Goal: Communication & Community: Share content

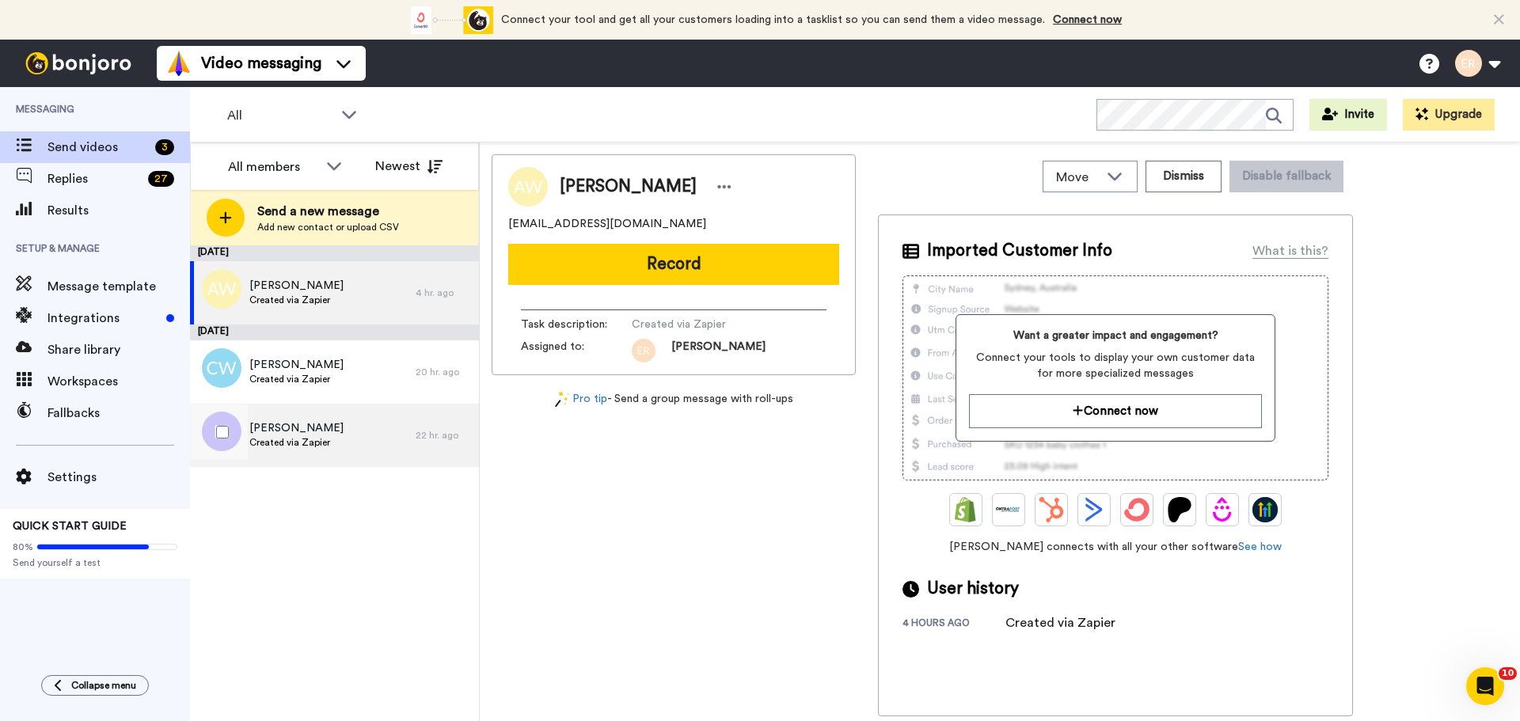
click at [292, 444] on span "Created via Zapier" at bounding box center [296, 442] width 94 height 13
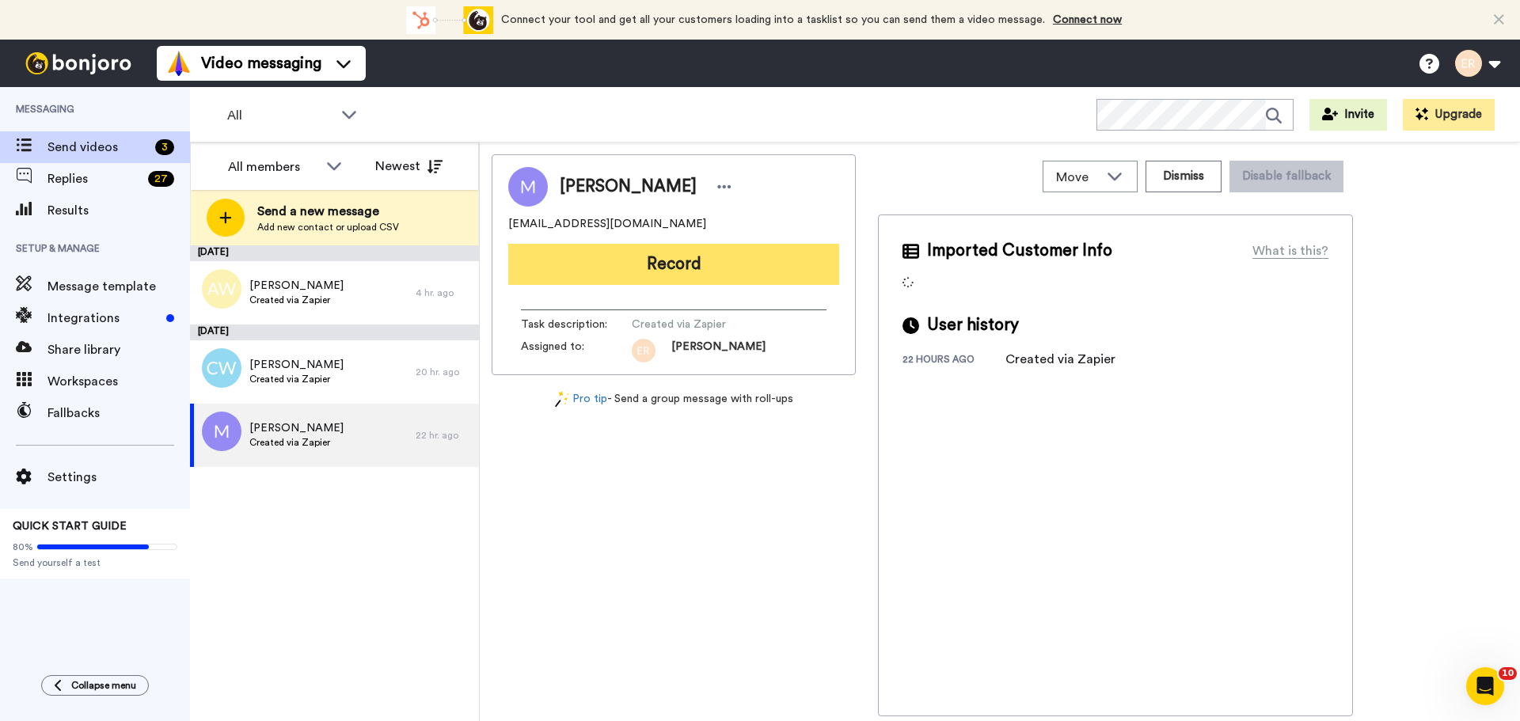
click at [733, 276] on button "Record" at bounding box center [673, 264] width 331 height 41
click at [733, 276] on div at bounding box center [1018, 360] width 1003 height 721
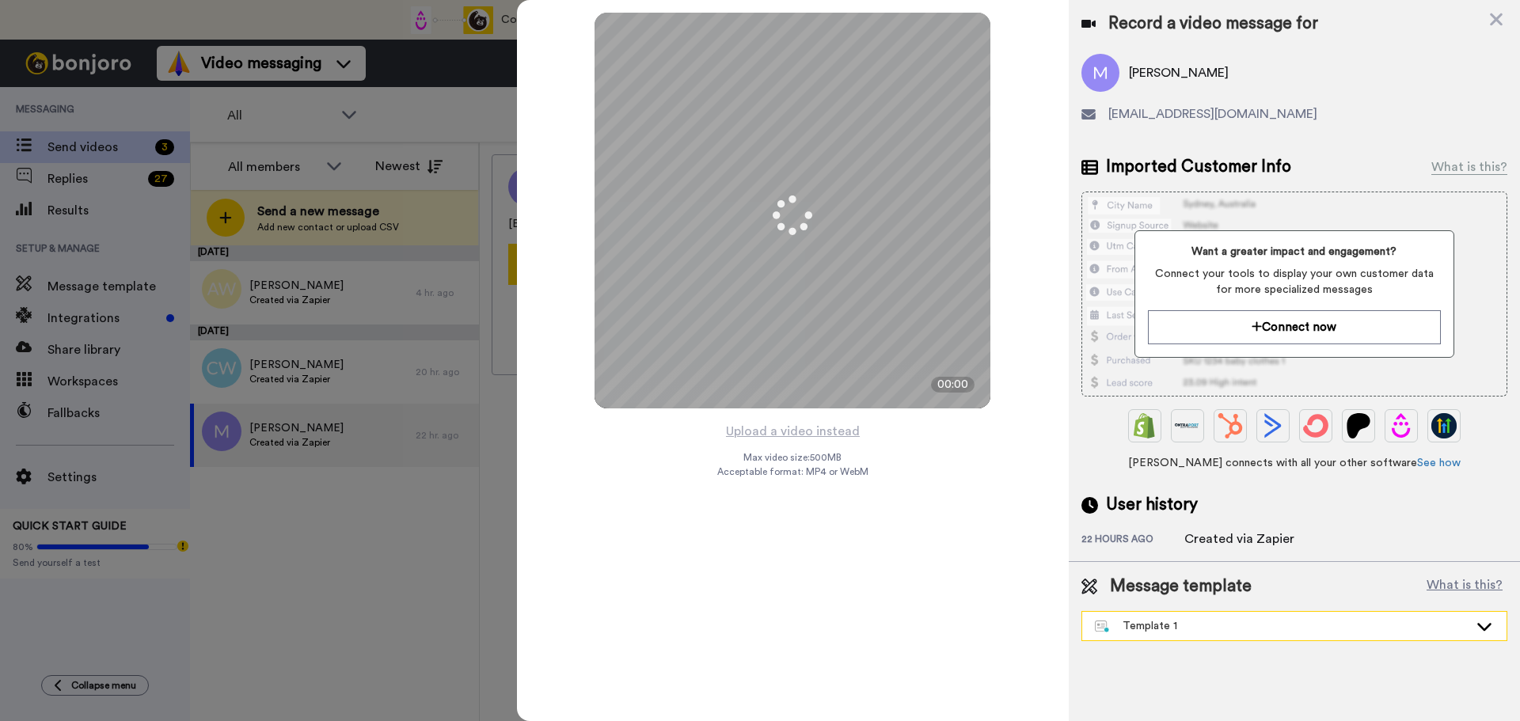
click at [1186, 620] on div "Template 1" at bounding box center [1282, 626] width 374 height 16
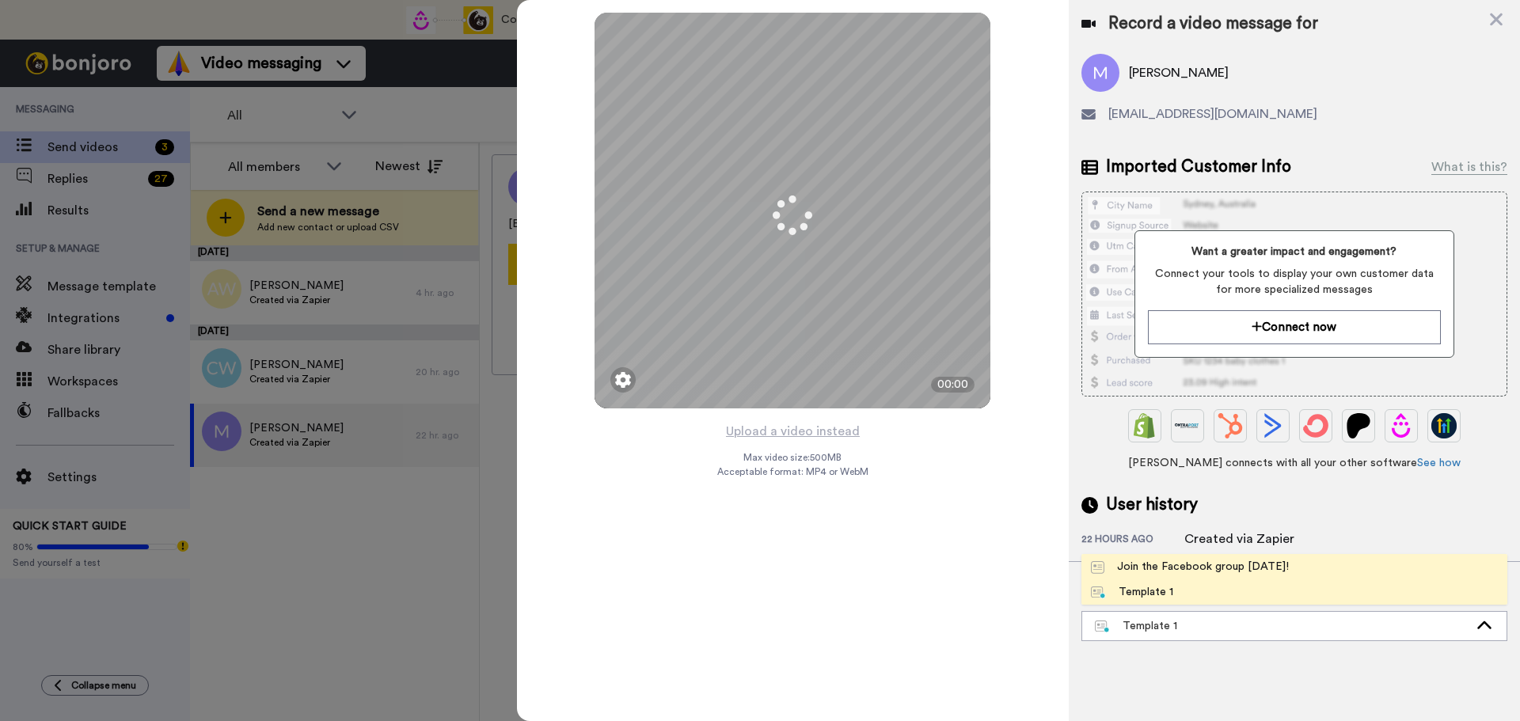
click at [1185, 569] on div "Join the Facebook group [DATE]!" at bounding box center [1190, 567] width 198 height 16
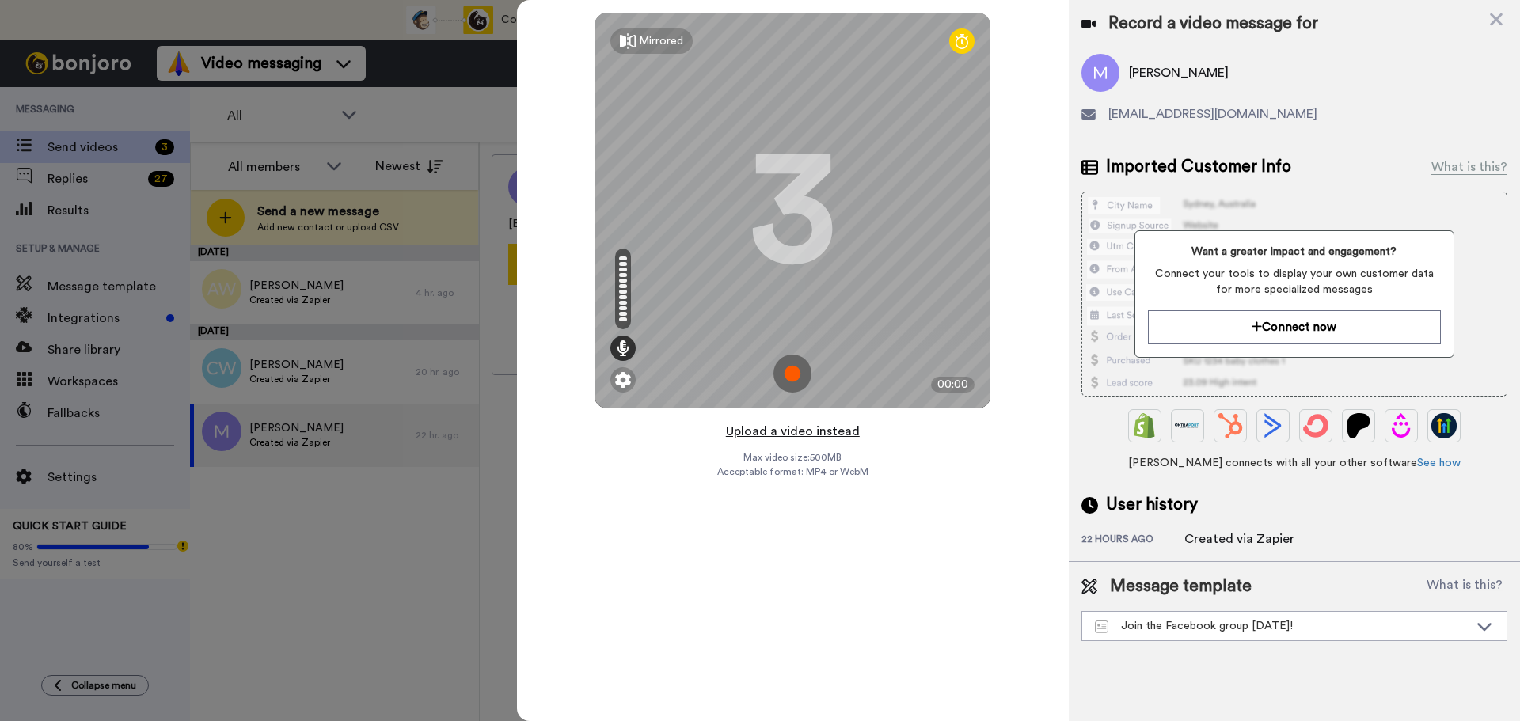
click at [838, 428] on button "Upload a video instead" at bounding box center [792, 431] width 143 height 21
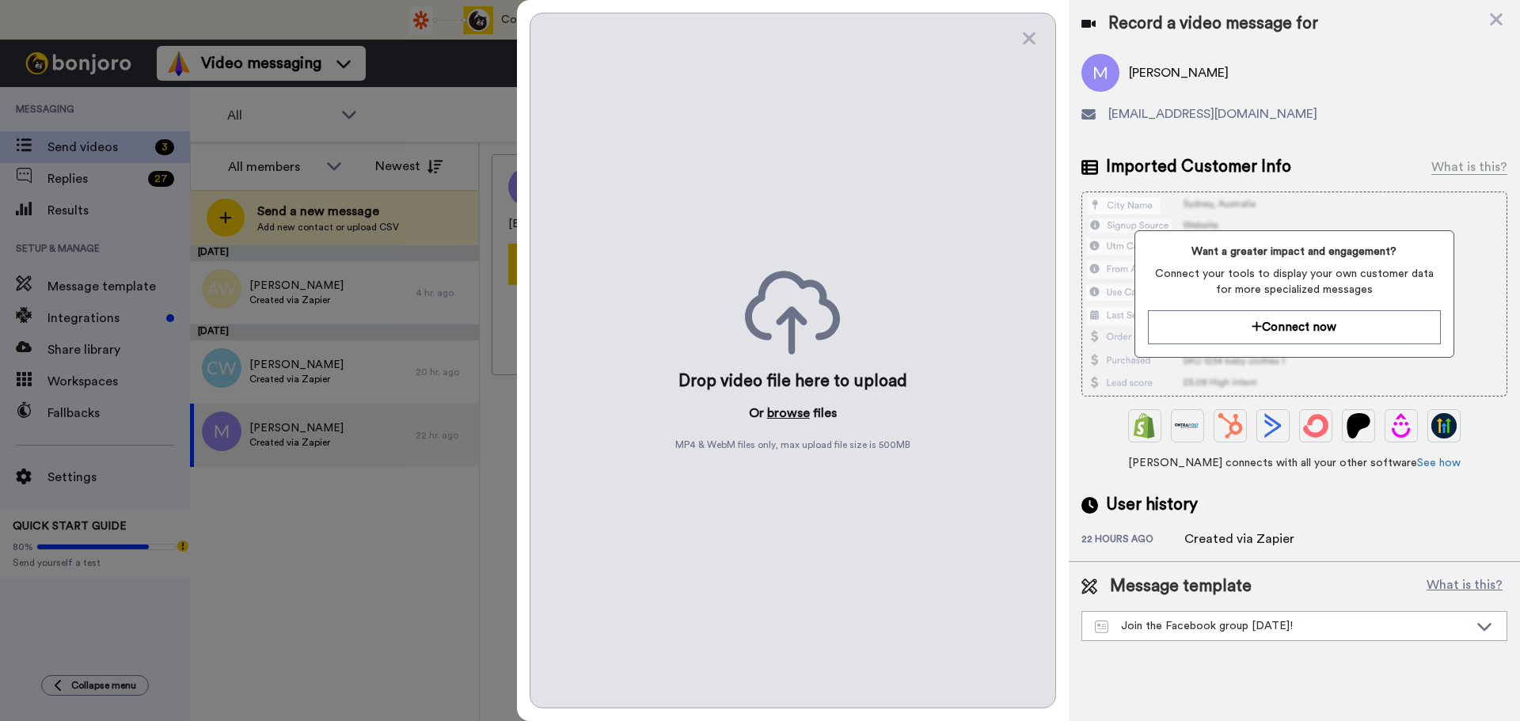
click at [797, 419] on button "browse" at bounding box center [788, 413] width 43 height 19
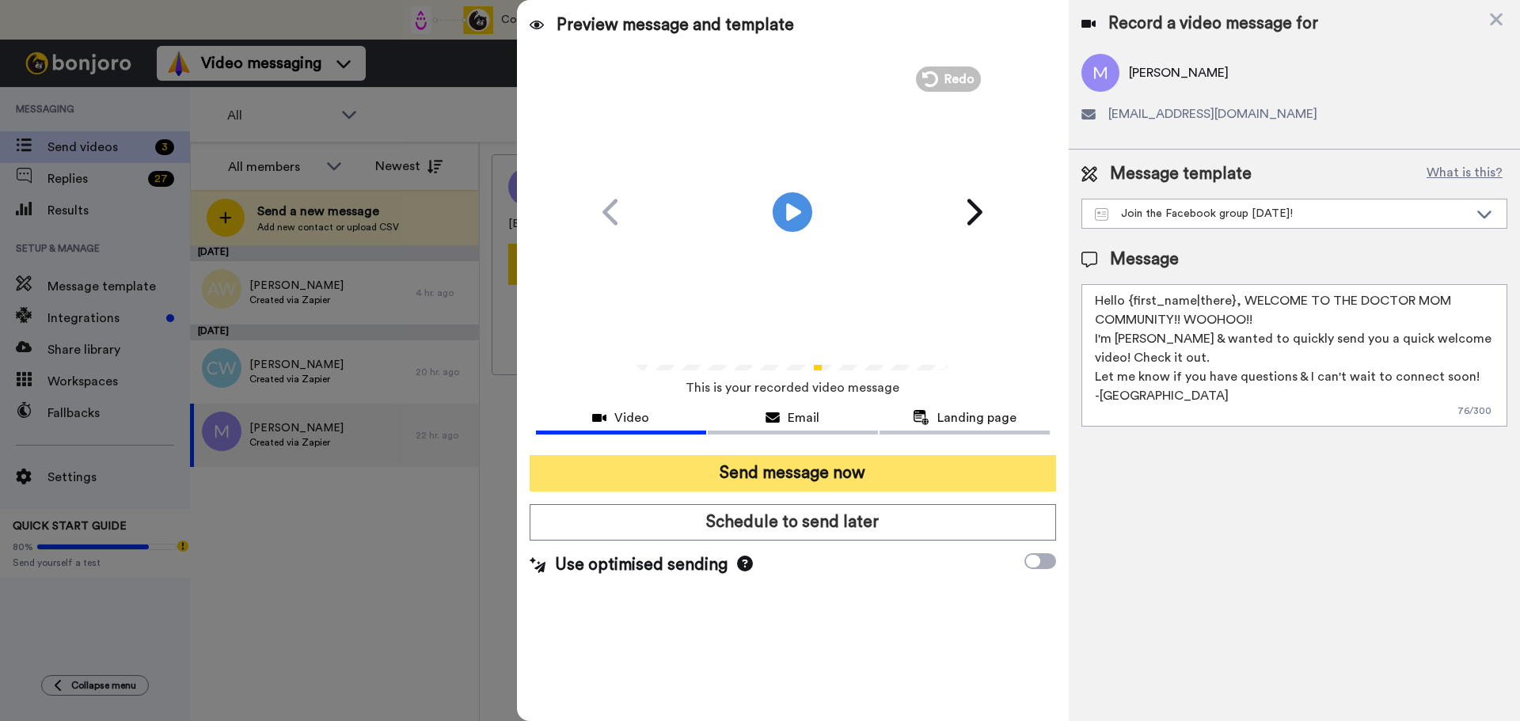
click at [787, 475] on button "Send message now" at bounding box center [793, 473] width 527 height 36
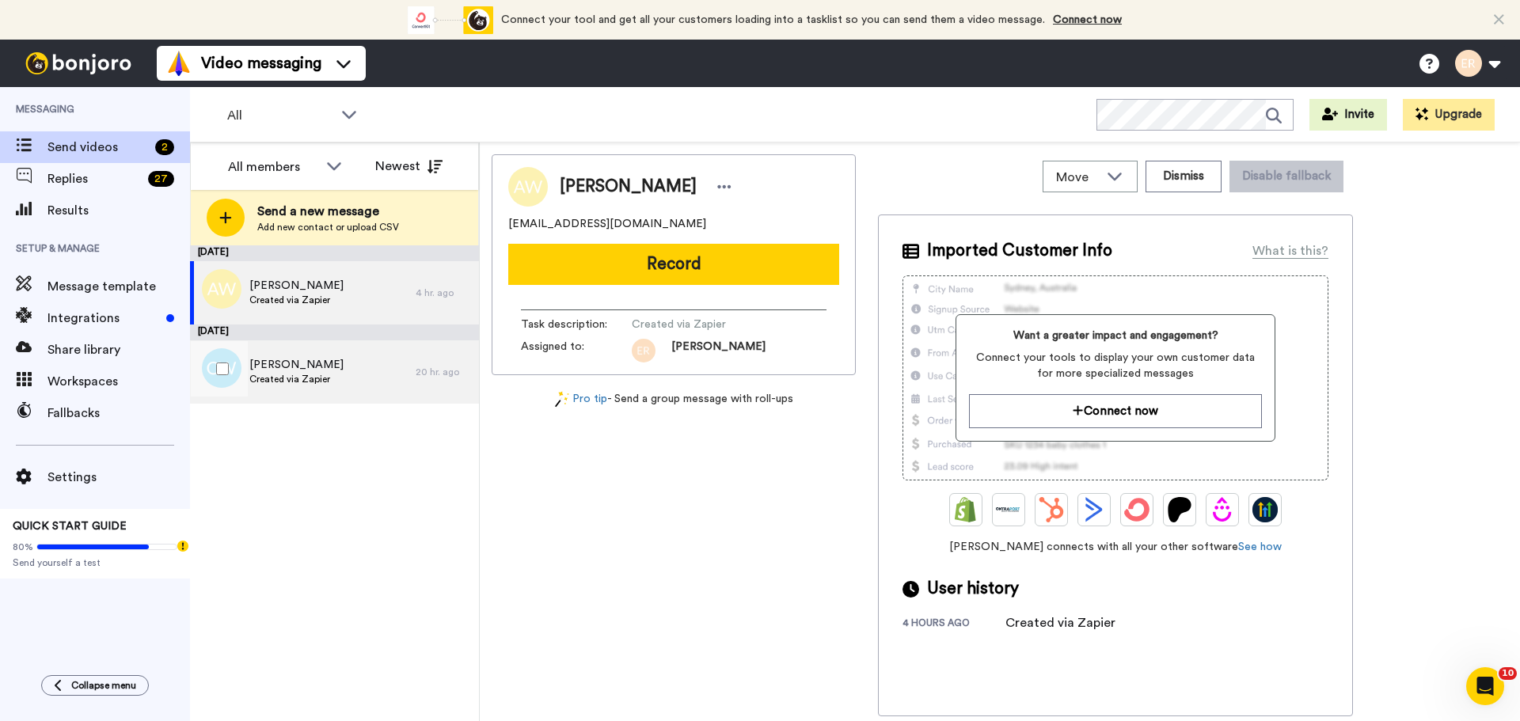
click at [364, 368] on div "Callie Watts Created via Zapier" at bounding box center [303, 372] width 226 height 63
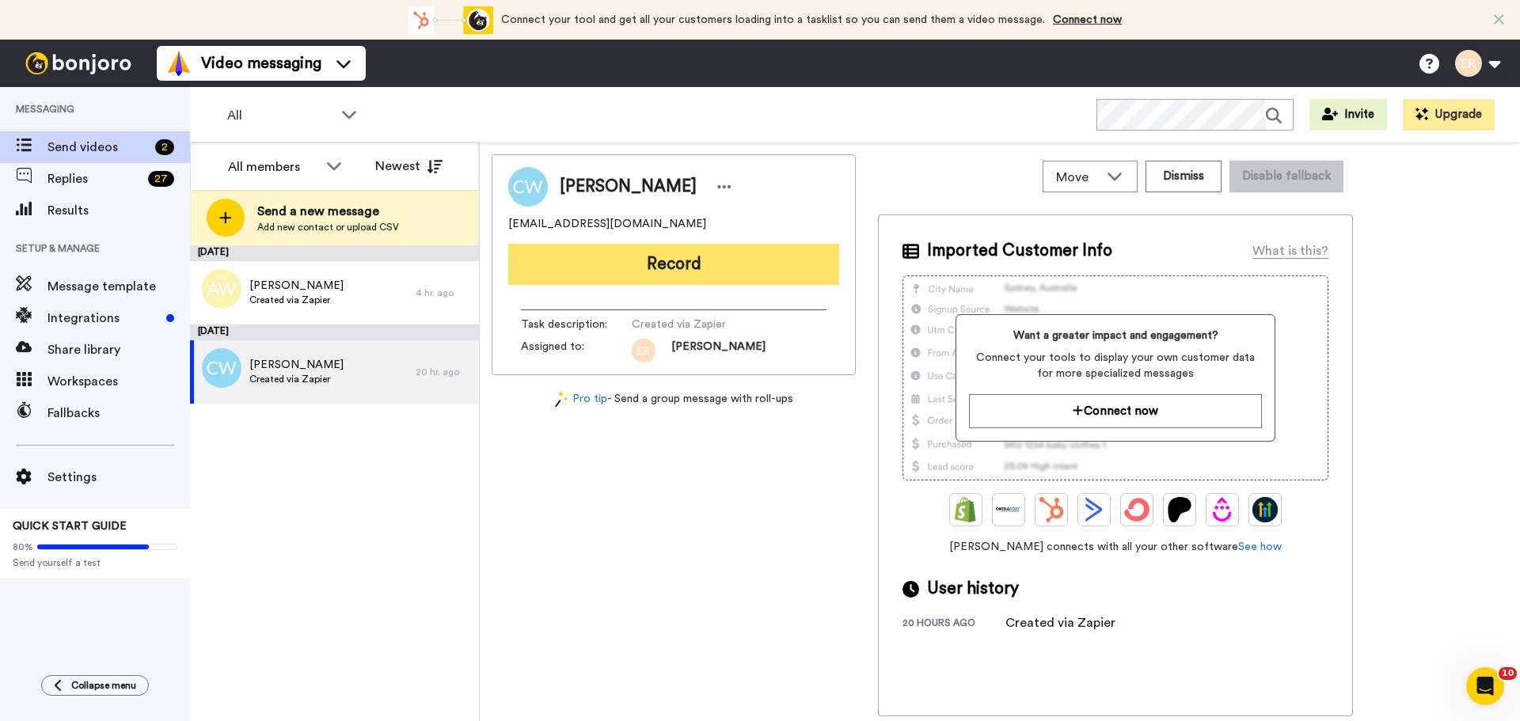
click at [713, 274] on button "Record" at bounding box center [673, 264] width 331 height 41
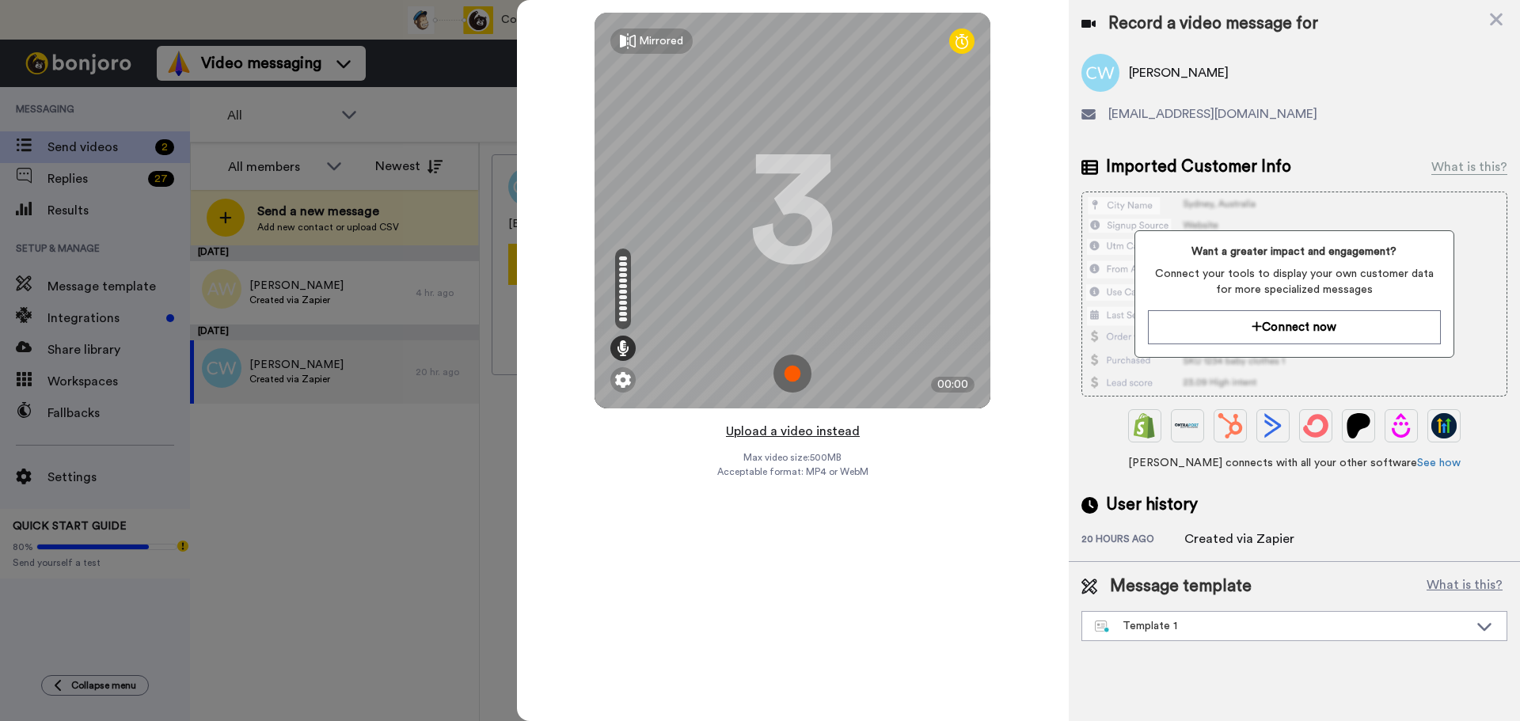
click at [750, 429] on button "Upload a video instead" at bounding box center [792, 431] width 143 height 21
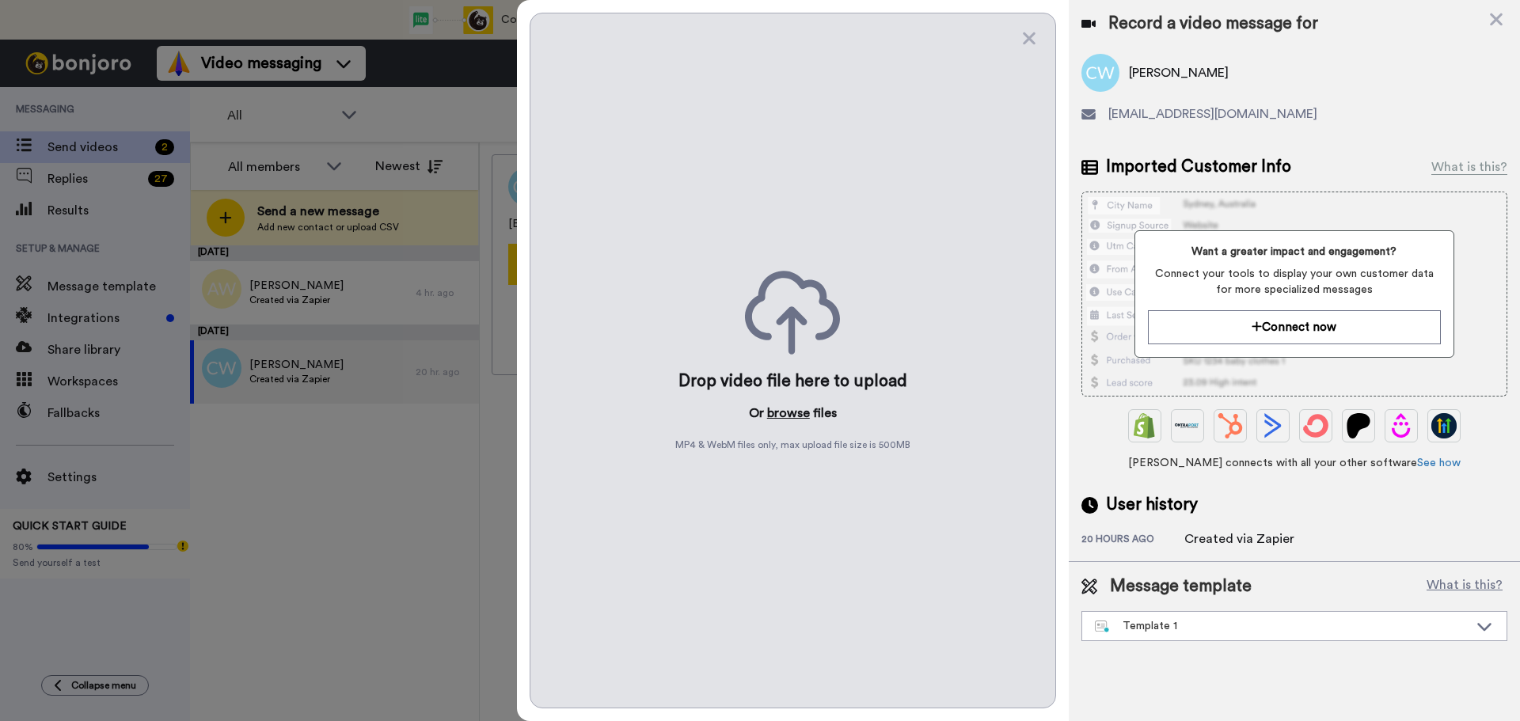
click at [799, 413] on button "browse" at bounding box center [788, 413] width 43 height 19
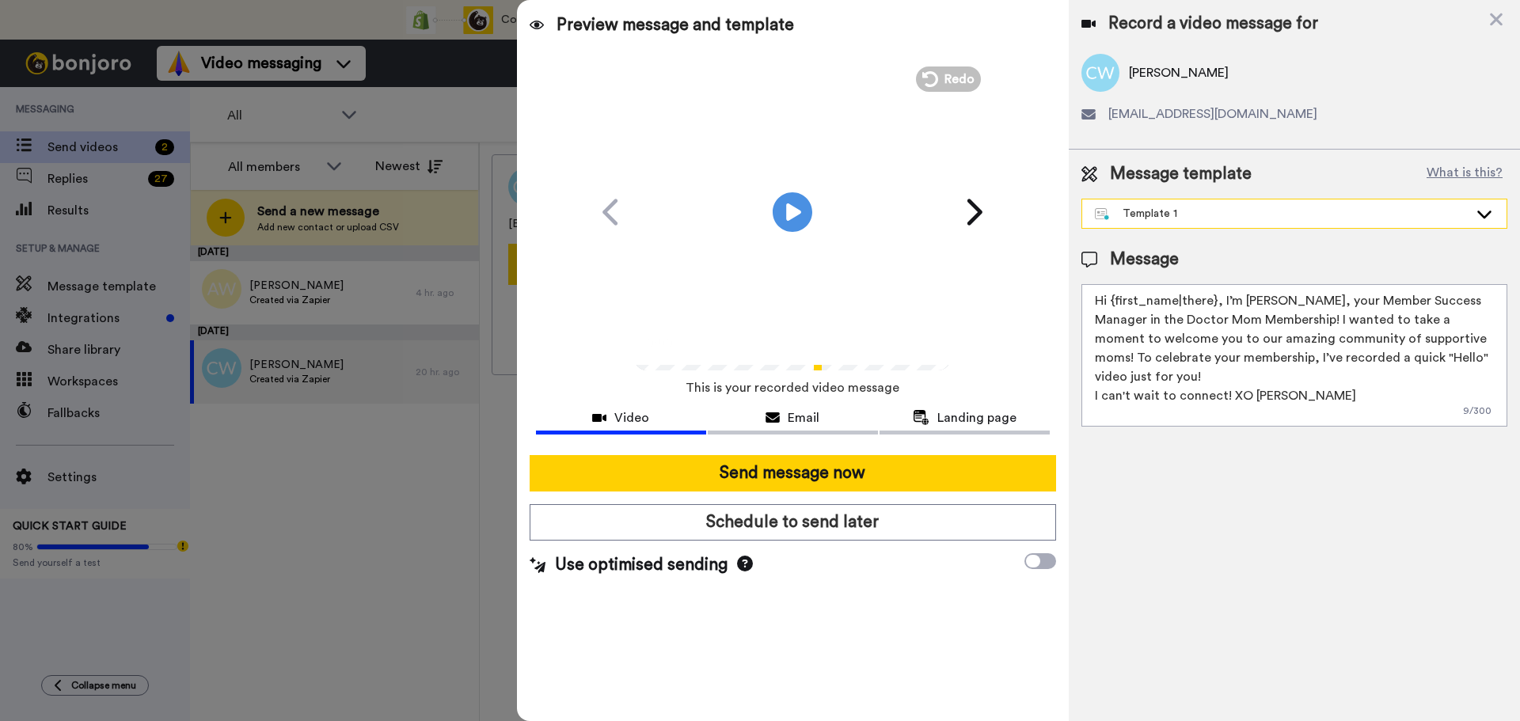
click at [1156, 214] on div "Template 1" at bounding box center [1282, 214] width 374 height 16
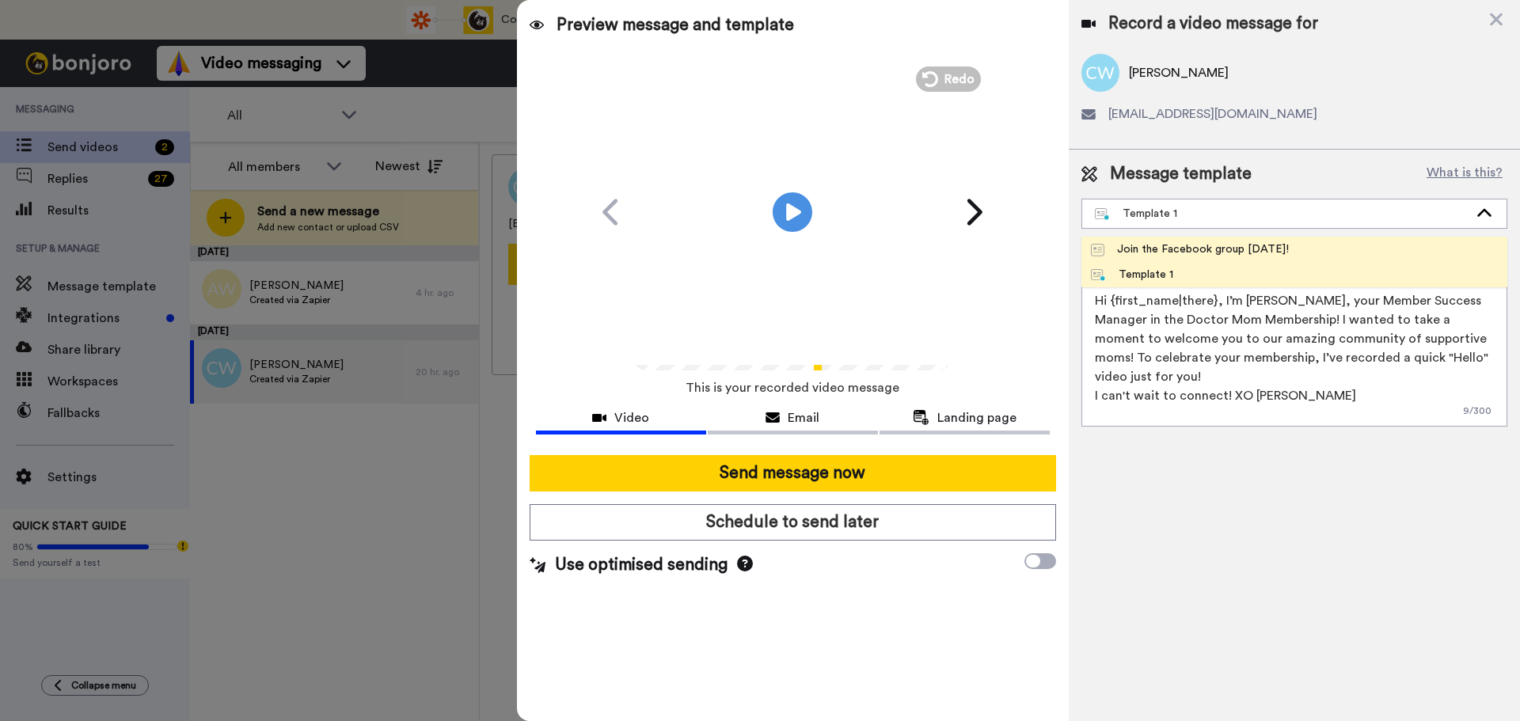
click at [1158, 253] on div "Join the Facebook group [DATE]!" at bounding box center [1190, 250] width 198 height 16
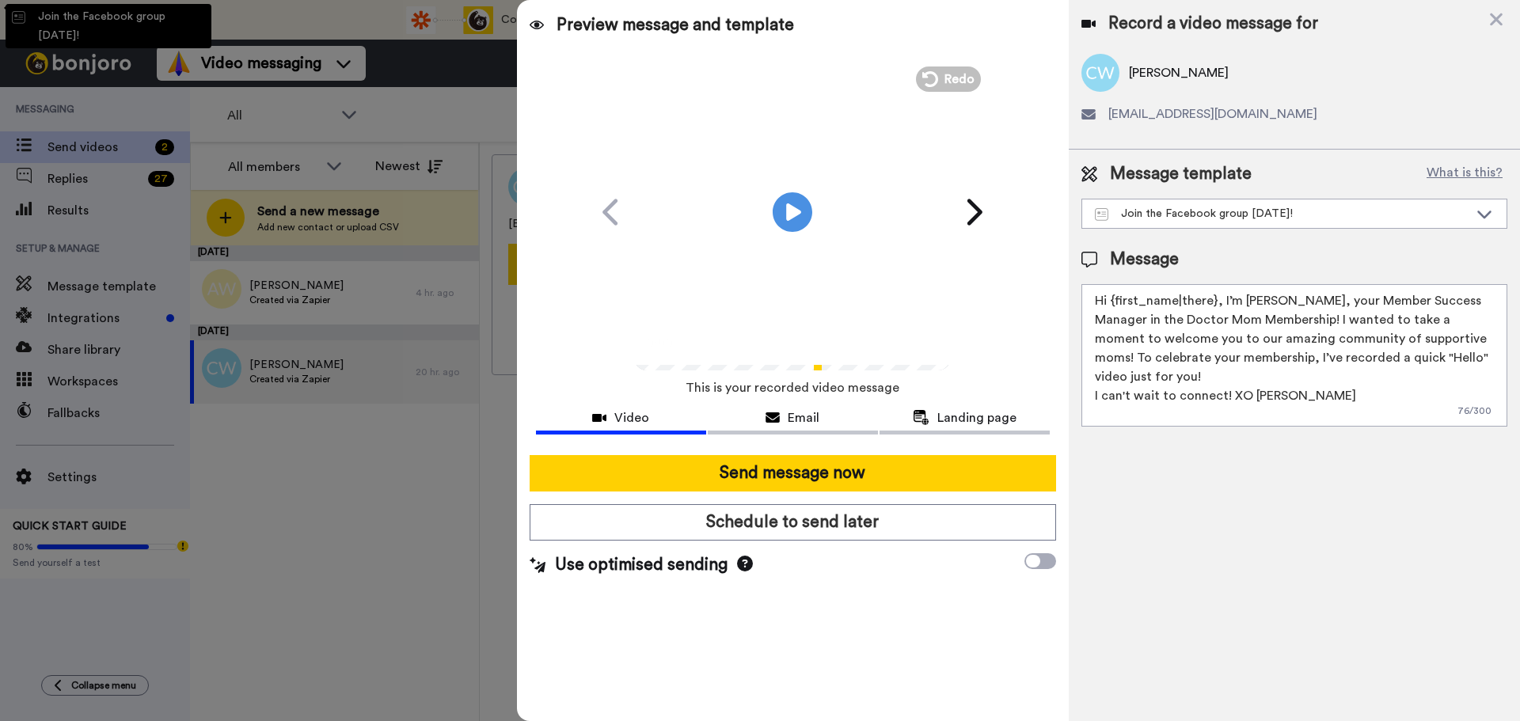
type textarea "Hello {first_name|there}, WELCOME TO THE DOCTOR MOM COMMUNITY!! WOOHOO!! I'm [P…"
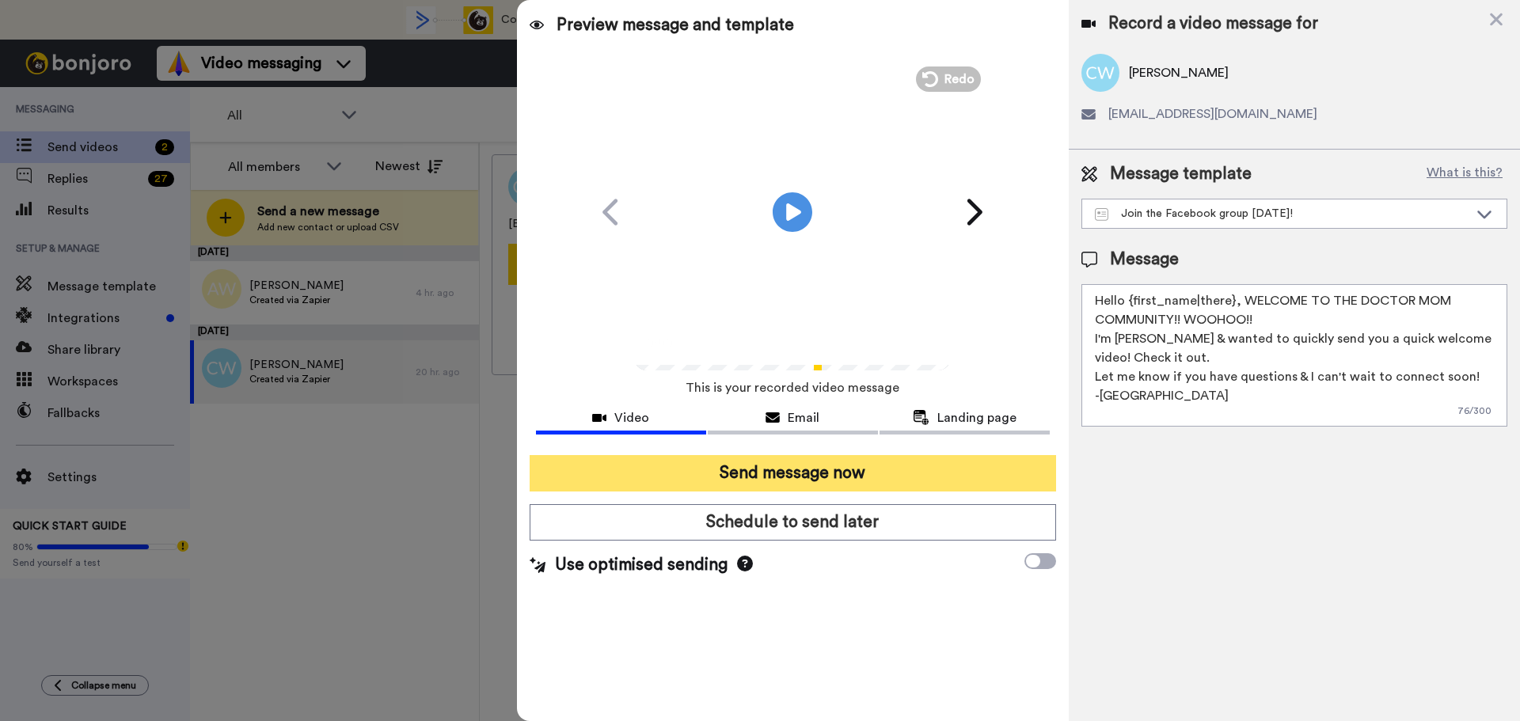
click at [905, 458] on button "Send message now" at bounding box center [793, 473] width 527 height 36
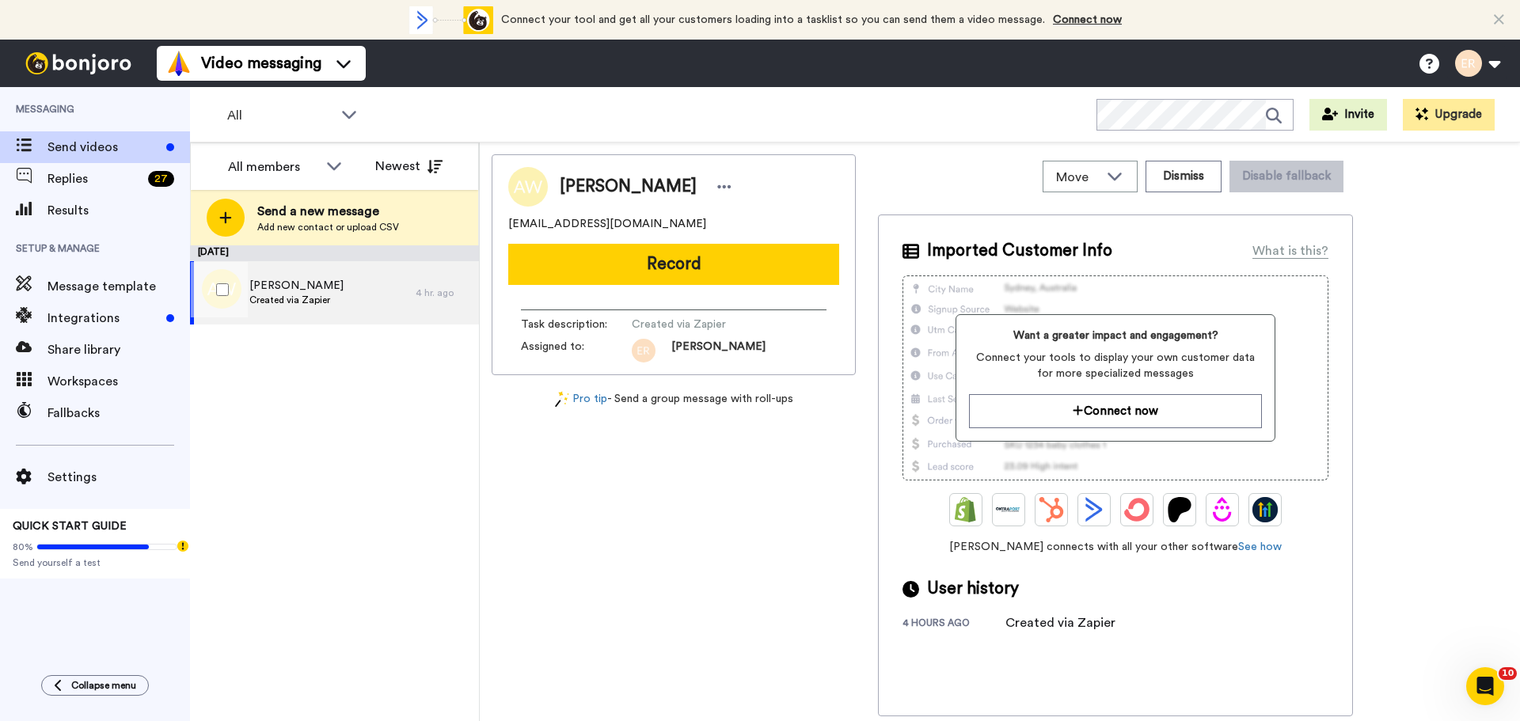
click at [354, 303] on div "[PERSON_NAME] Created via Zapier" at bounding box center [303, 292] width 226 height 63
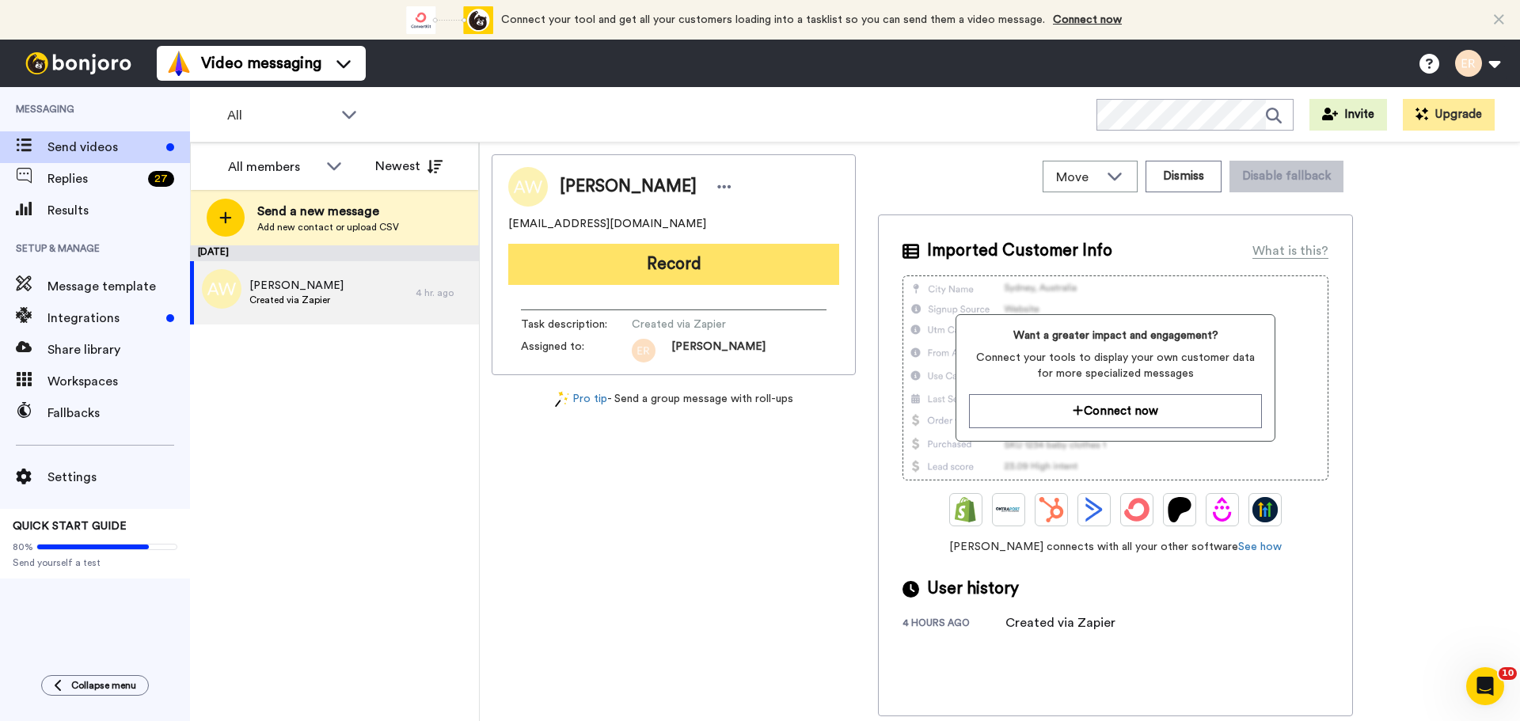
click at [727, 267] on button "Record" at bounding box center [673, 264] width 331 height 41
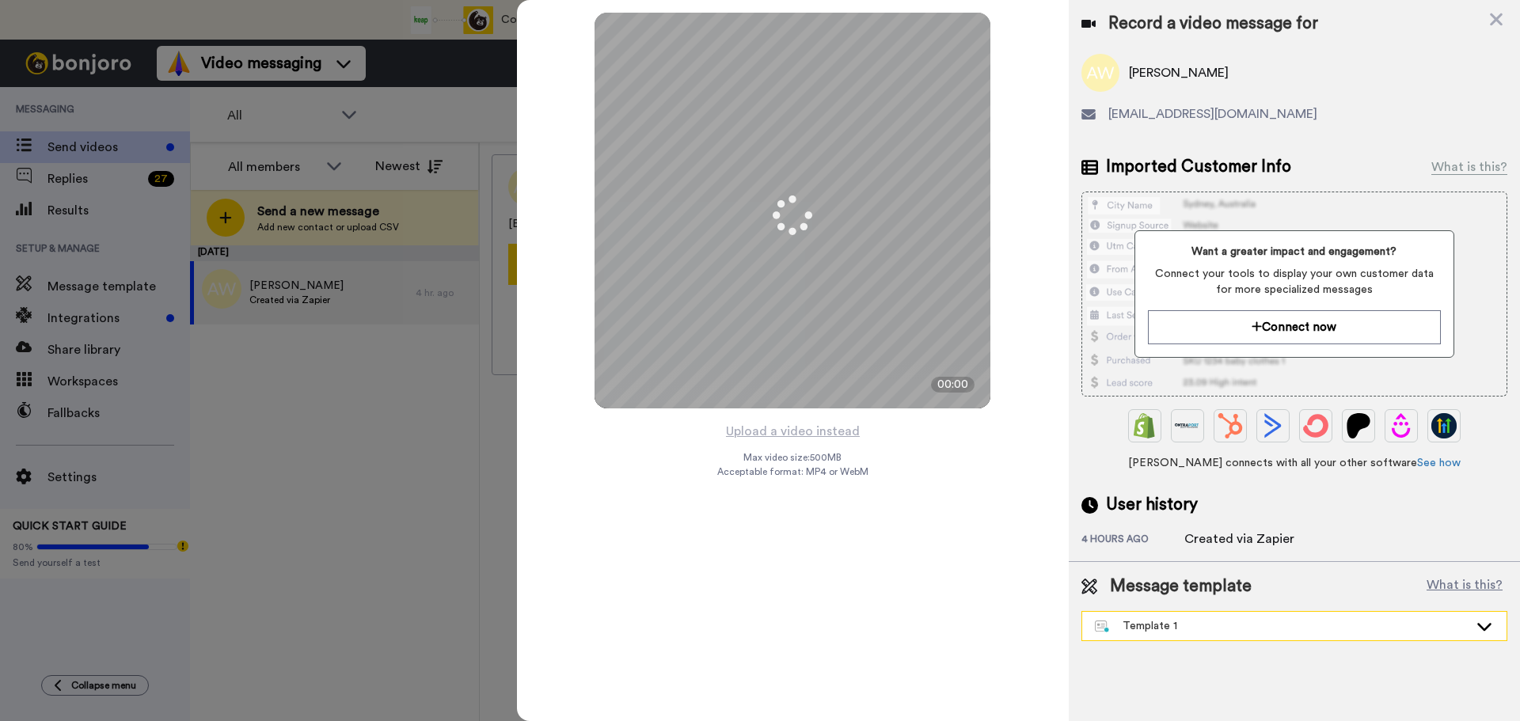
click at [1186, 637] on div "Template 1" at bounding box center [1295, 626] width 424 height 29
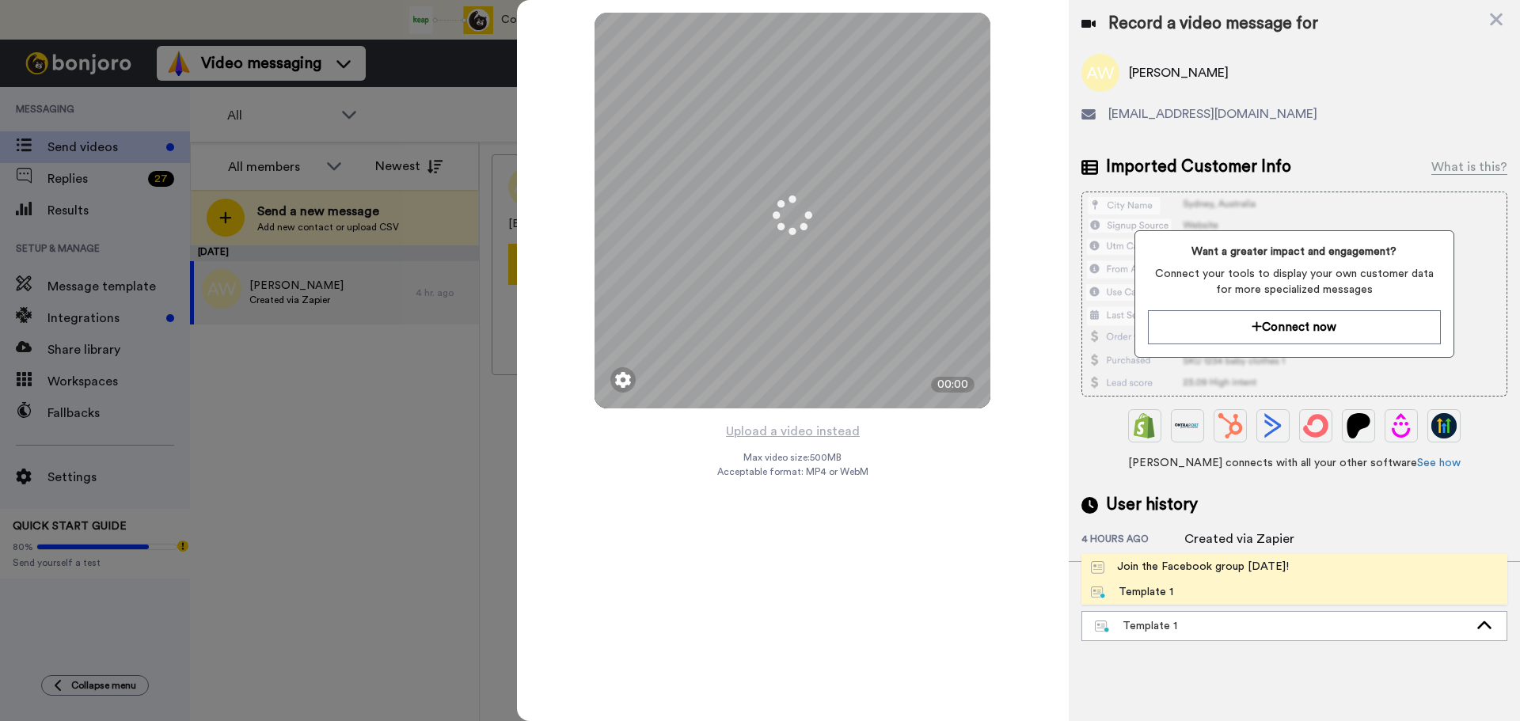
click at [1173, 576] on li "Join the Facebook group [DATE]!" at bounding box center [1295, 566] width 426 height 25
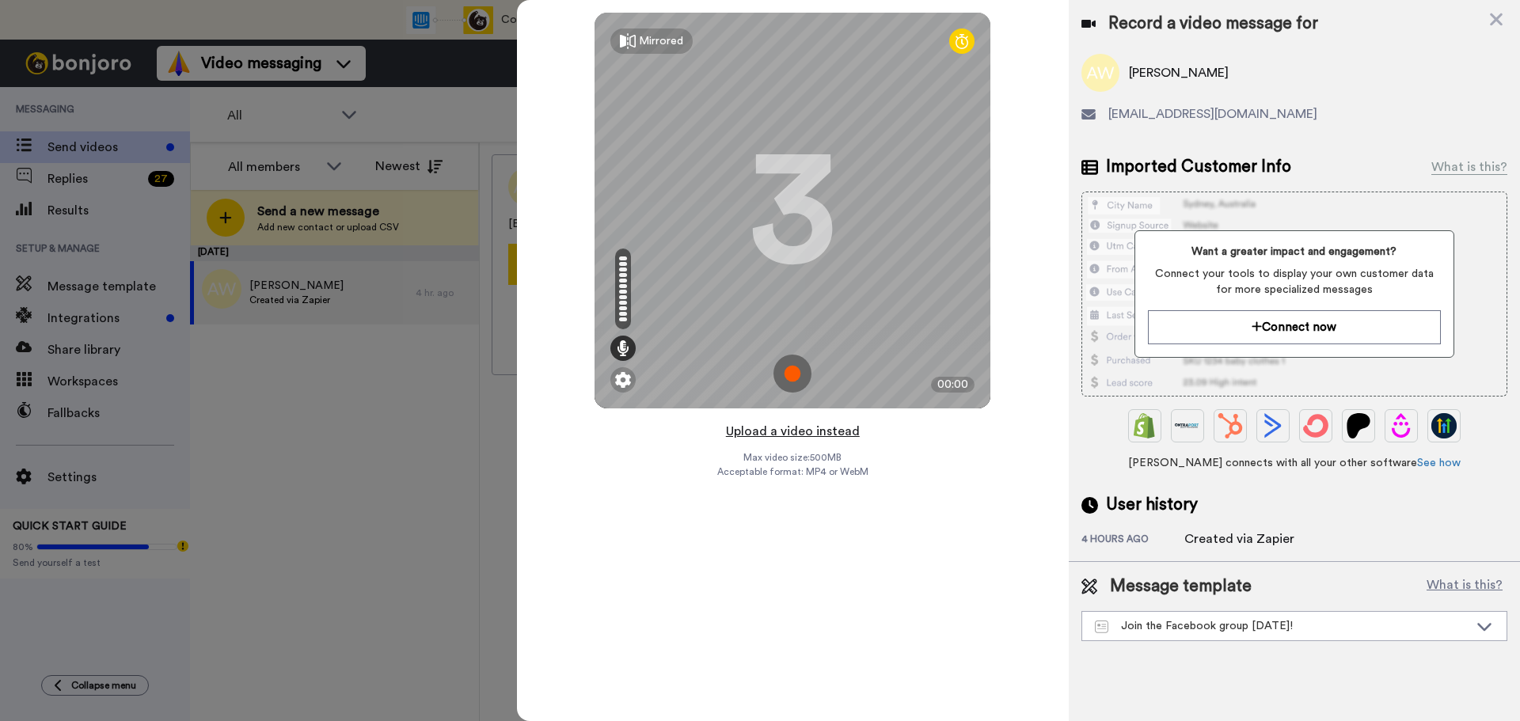
click at [833, 435] on button "Upload a video instead" at bounding box center [792, 431] width 143 height 21
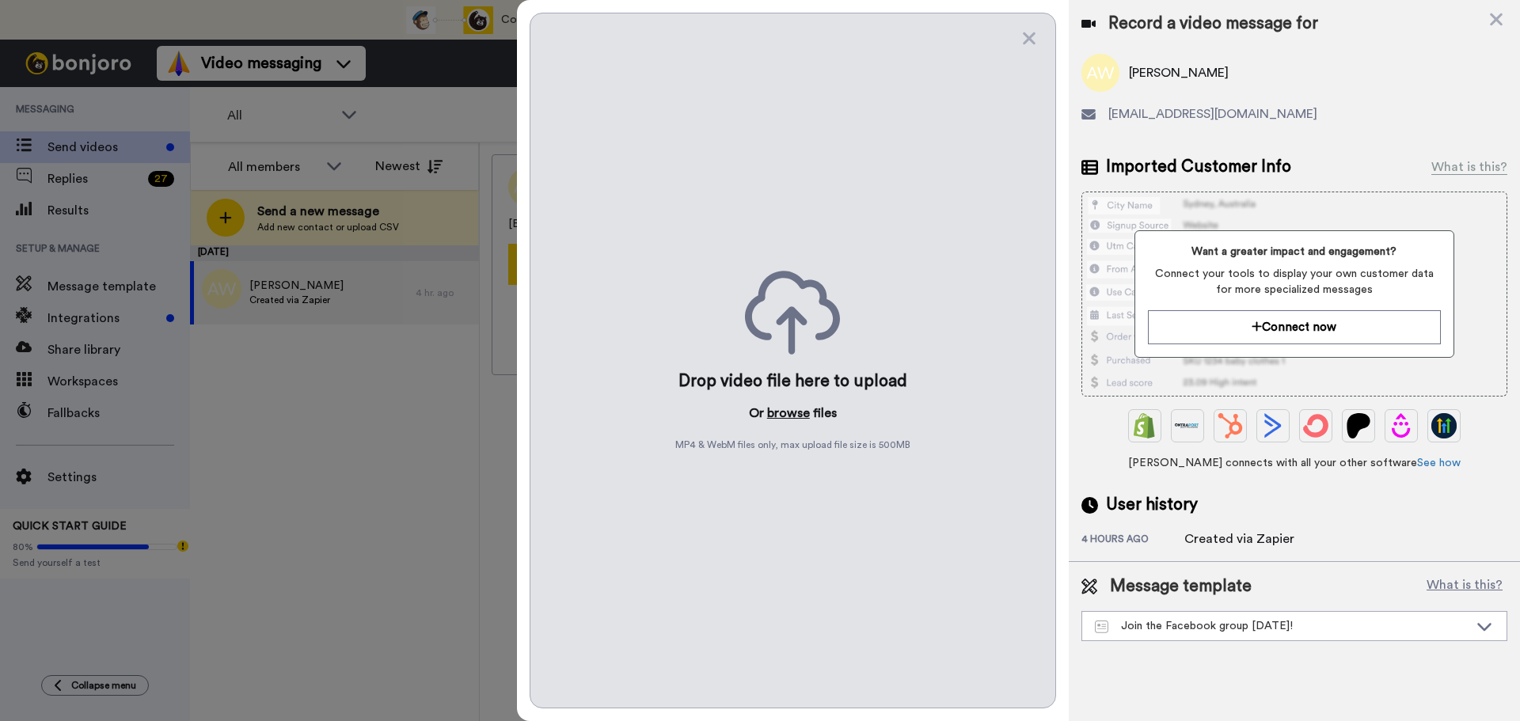
click at [803, 417] on button "browse" at bounding box center [788, 413] width 43 height 19
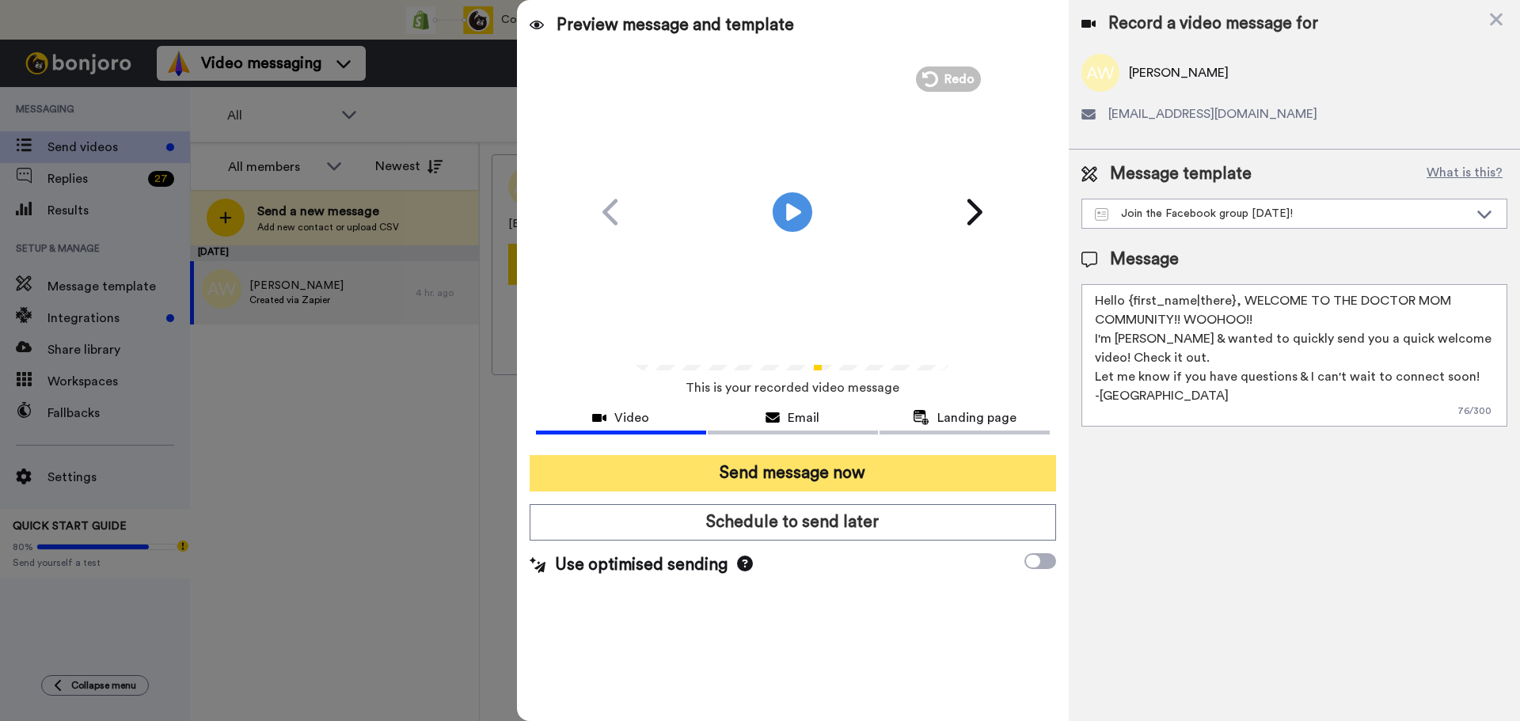
click at [915, 473] on button "Send message now" at bounding box center [793, 473] width 527 height 36
